Goal: Use online tool/utility

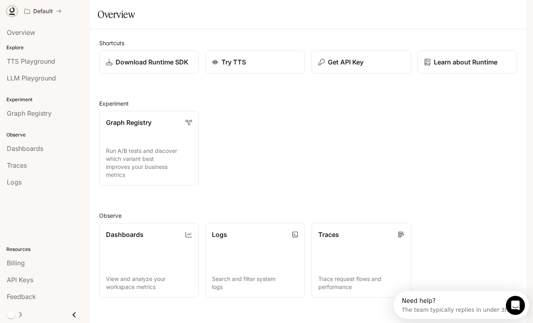
click at [15, 12] on icon at bounding box center [12, 11] width 8 height 8
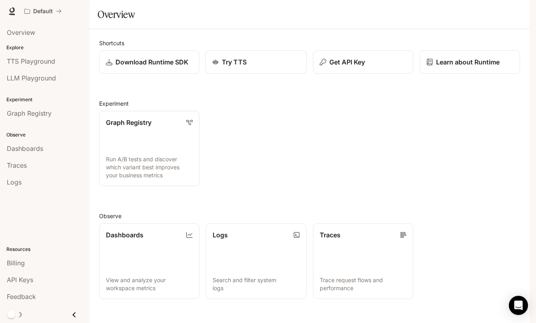
click at [263, 67] on div "Try TTS" at bounding box center [256, 62] width 88 height 10
